Goal: Information Seeking & Learning: Find specific fact

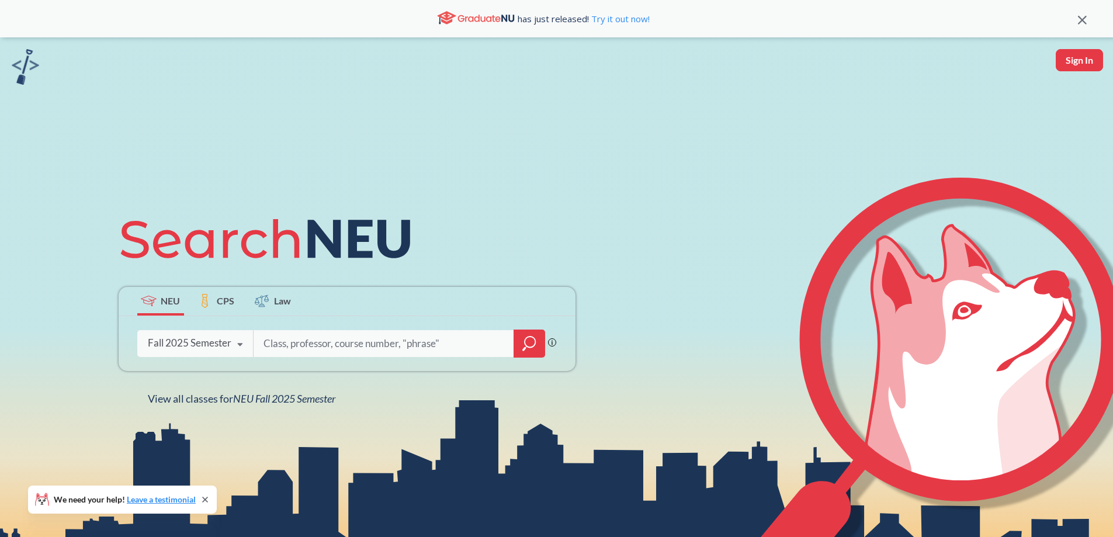
click at [175, 344] on div "Fall 2025 Semester" at bounding box center [190, 343] width 84 height 13
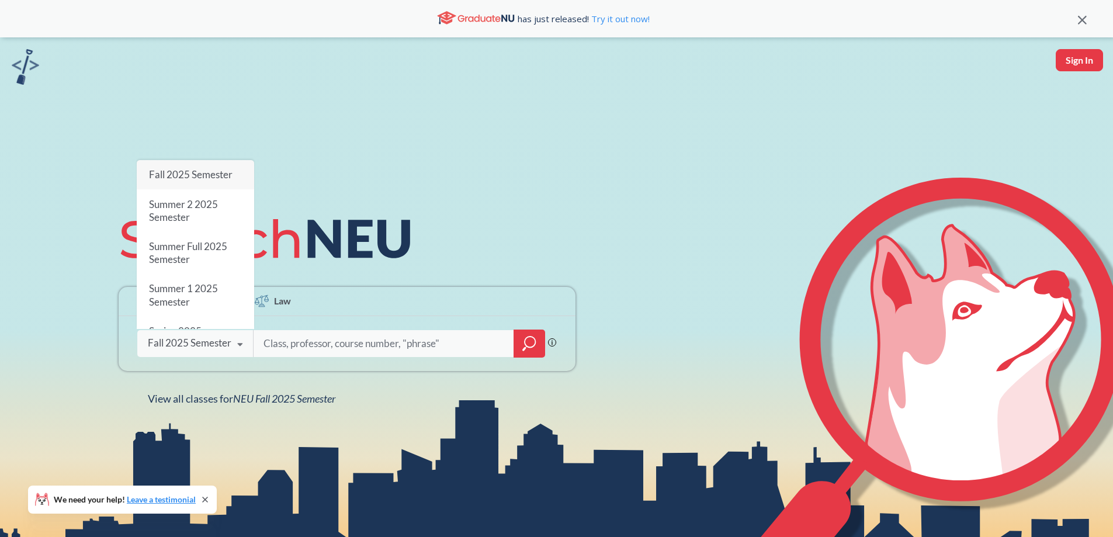
click at [197, 168] on span "Fall 2025 Semester" at bounding box center [190, 174] width 84 height 12
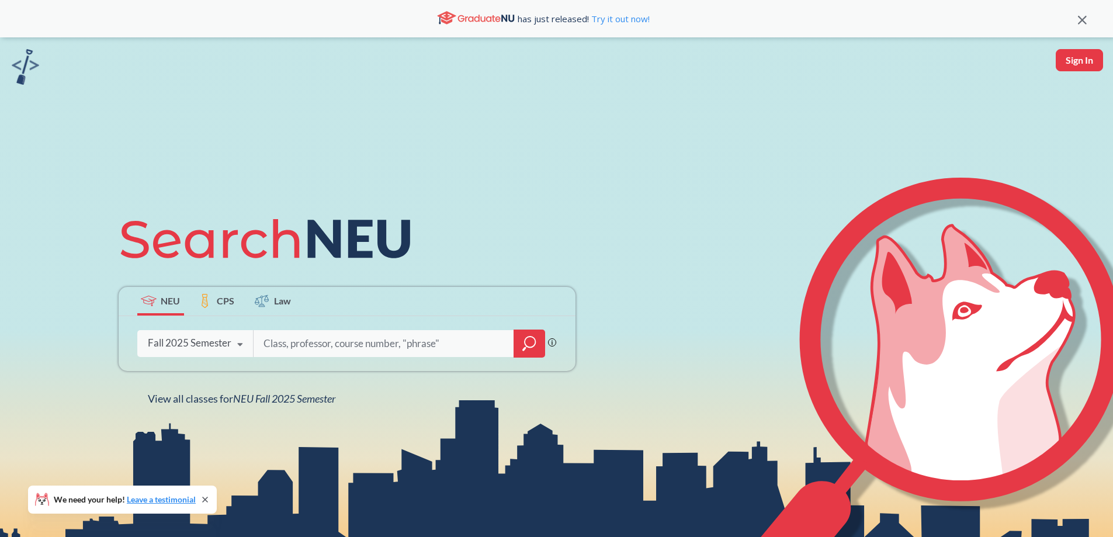
click at [341, 349] on input "search" at bounding box center [383, 343] width 243 height 25
type input "eece3324"
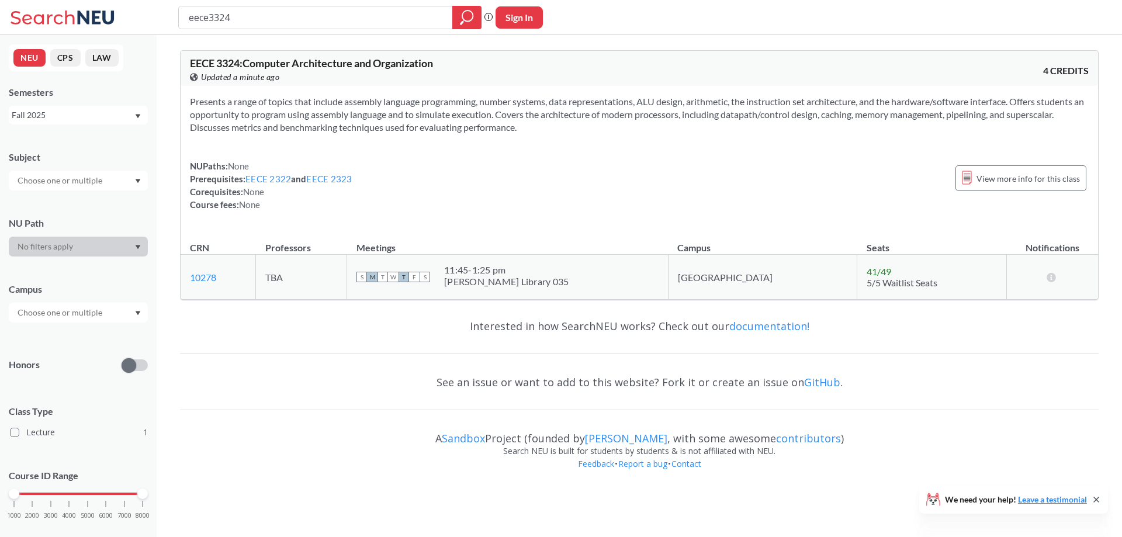
click at [71, 120] on div "Fall 2025" at bounding box center [73, 115] width 122 height 13
click at [63, 204] on div "Spring 2025" at bounding box center [81, 210] width 132 height 13
click at [455, 17] on div at bounding box center [466, 17] width 29 height 23
